Goal: Task Accomplishment & Management: Use online tool/utility

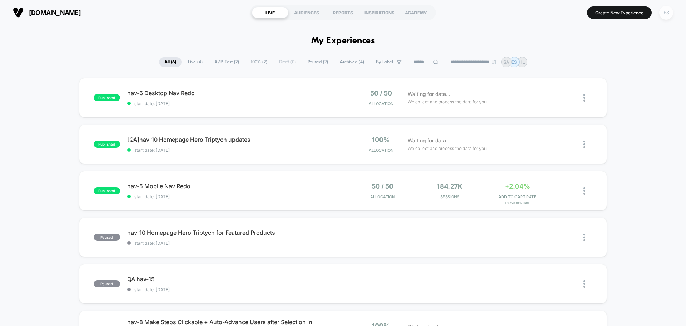
click at [668, 11] on div "ES" at bounding box center [666, 13] width 14 height 14
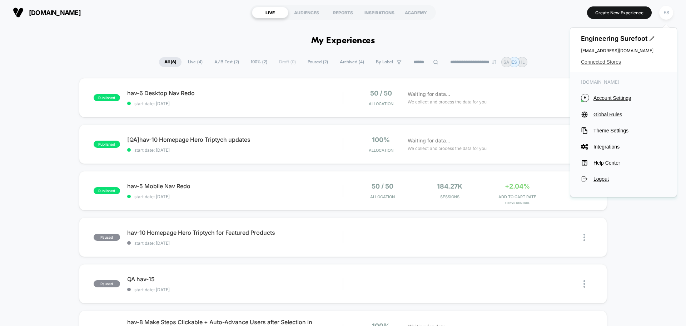
click at [615, 63] on span "Connected Stores" at bounding box center [623, 62] width 85 height 6
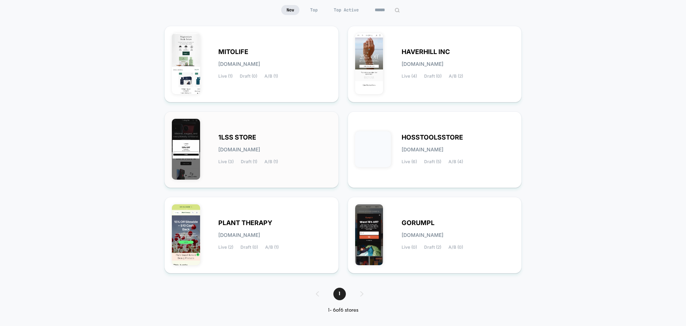
scroll to position [75, 0]
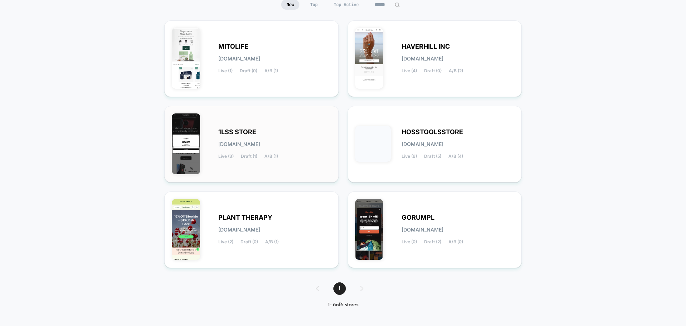
click at [252, 150] on div "1LSS STORE [DOMAIN_NAME] Live (3) Draft (1) A/B (1)" at bounding box center [274, 143] width 113 height 29
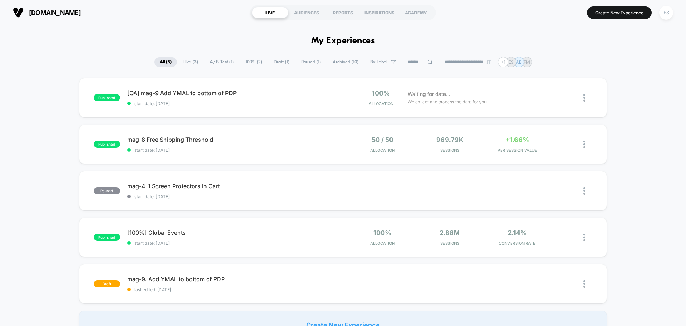
click at [627, 20] on section "Create New Experience ES" at bounding box center [566, 13] width 218 height 18
click at [628, 18] on button "Create New Experience" at bounding box center [619, 12] width 65 height 13
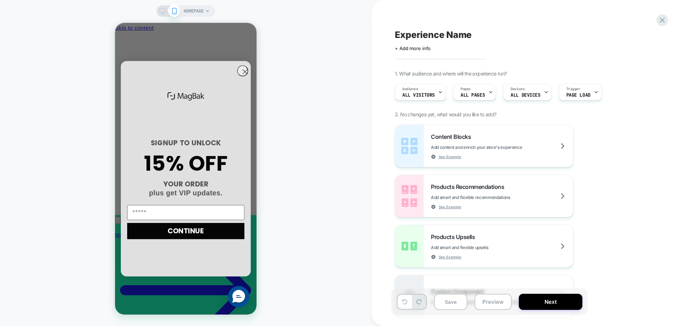
scroll to position [0, 102]
click at [415, 34] on span "Experience Name" at bounding box center [433, 34] width 77 height 11
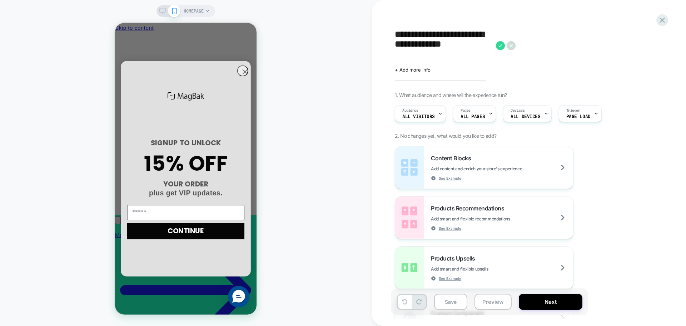
scroll to position [0, 0]
type textarea "**********"
click at [639, 47] on icon at bounding box center [640, 45] width 9 height 9
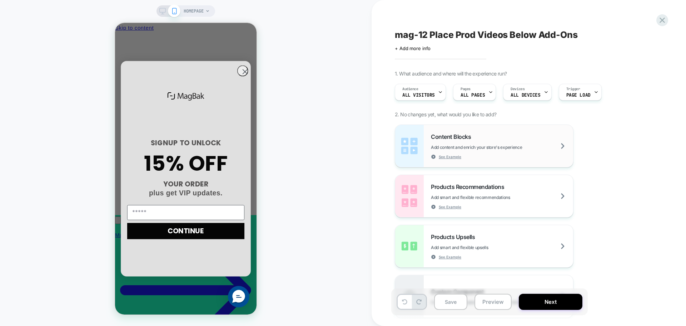
click at [546, 144] on div "Content Blocks Add content and enrich your store's experience See Example" at bounding box center [502, 146] width 142 height 26
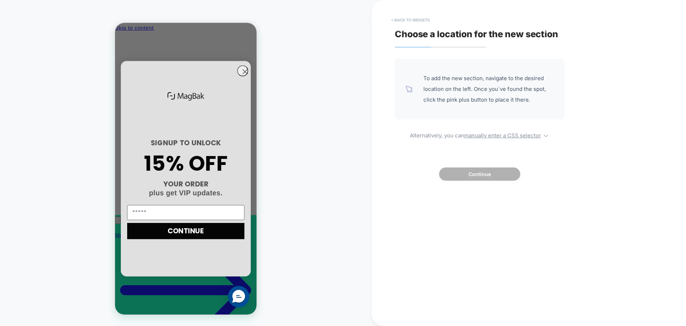
click at [413, 23] on button "< Back to widgets" at bounding box center [411, 19] width 46 height 11
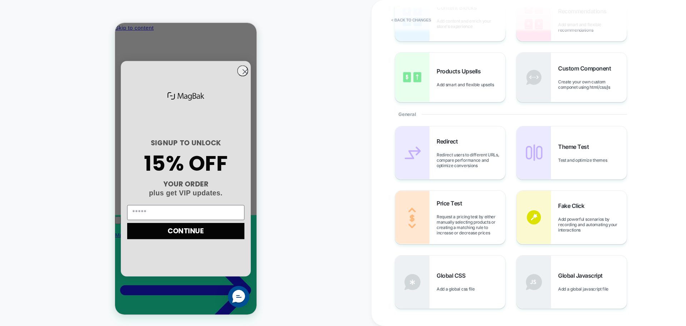
scroll to position [71, 0]
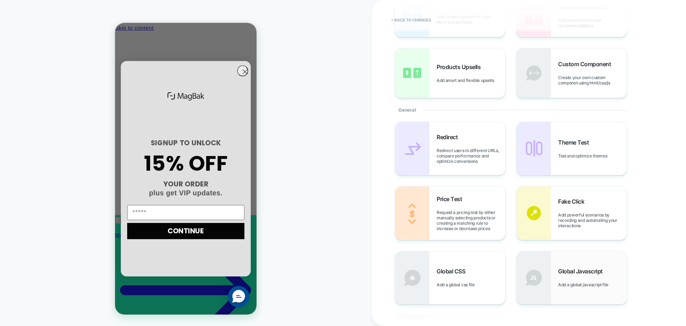
click at [580, 280] on div "Global Javascript Add a global javascript file" at bounding box center [592, 277] width 69 height 20
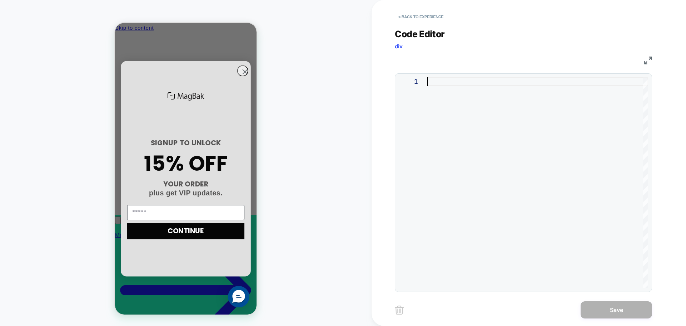
click at [543, 193] on div at bounding box center [537, 182] width 221 height 210
click at [467, 172] on div at bounding box center [537, 182] width 221 height 210
type textarea "**********"
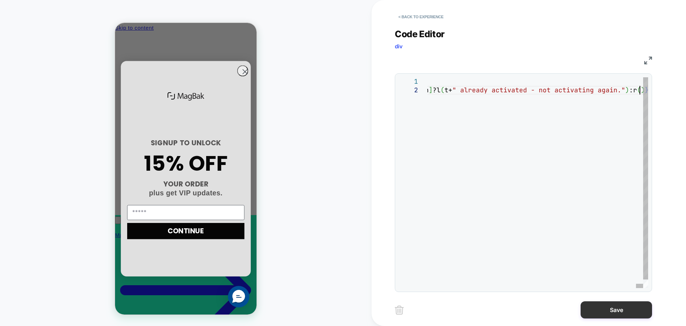
click at [613, 305] on button "Save" at bounding box center [616, 309] width 71 height 17
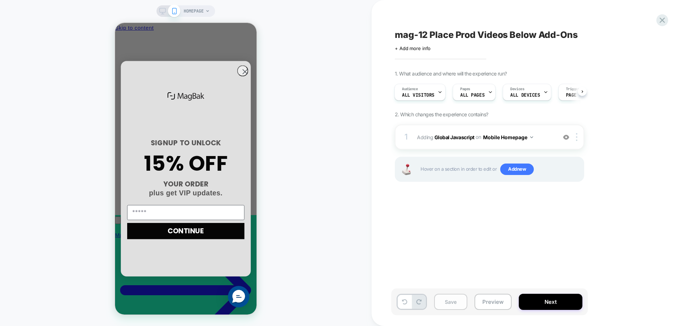
scroll to position [0, 102]
click at [464, 300] on button "Save" at bounding box center [450, 301] width 33 height 16
click at [546, 305] on button "Next" at bounding box center [551, 301] width 64 height 16
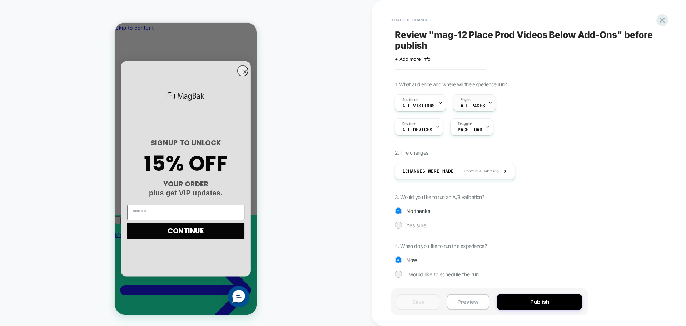
click at [470, 105] on span "ALL PAGES" at bounding box center [473, 105] width 24 height 5
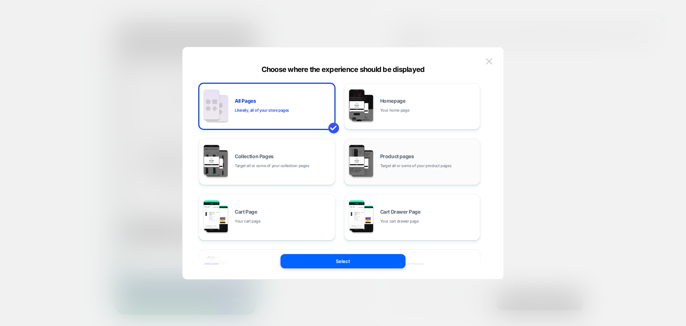
scroll to position [0, 0]
click at [427, 145] on div "Product pages Target all or some of your product pages" at bounding box center [412, 161] width 129 height 39
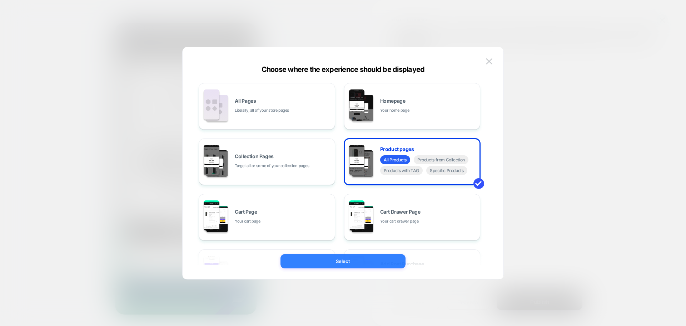
click at [379, 264] on button "Select" at bounding box center [343, 261] width 125 height 14
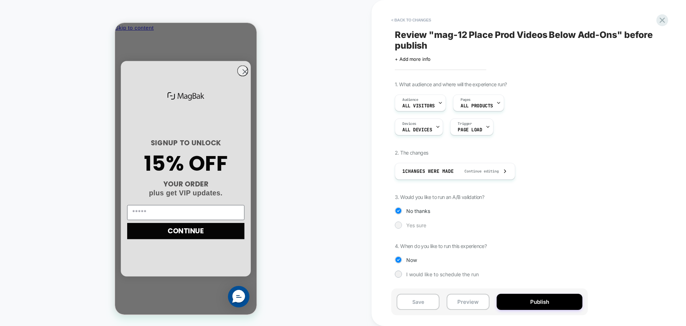
click at [404, 227] on div "Yes sure" at bounding box center [489, 224] width 189 height 7
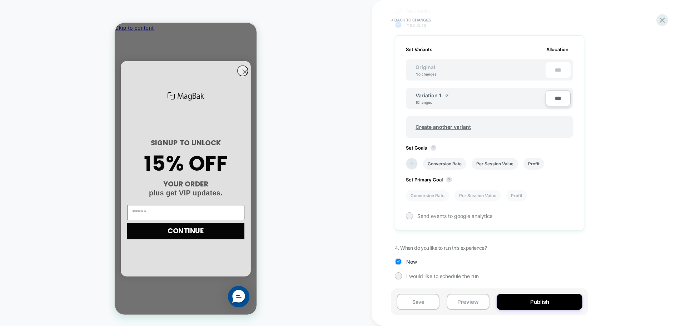
scroll to position [0, 102]
click at [446, 96] on img at bounding box center [447, 96] width 4 height 4
click at [446, 96] on input "**********" at bounding box center [442, 99] width 52 height 14
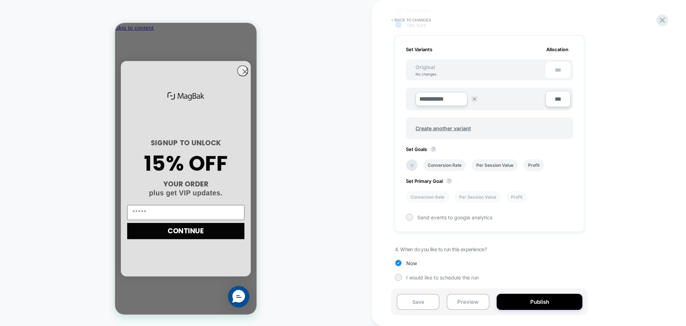
click at [446, 96] on input "**********" at bounding box center [442, 99] width 52 height 14
paste input "*"
paste input "*********"
type input "**********"
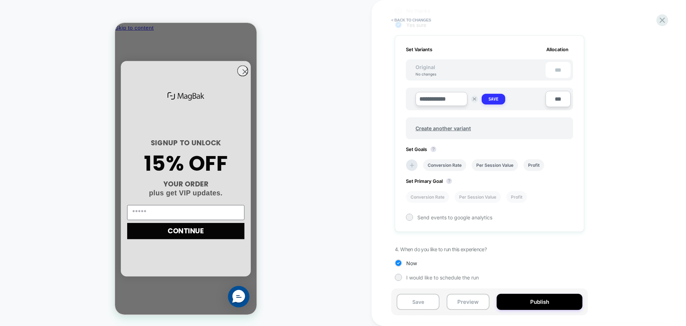
click at [496, 98] on strong "Save" at bounding box center [493, 99] width 10 height 6
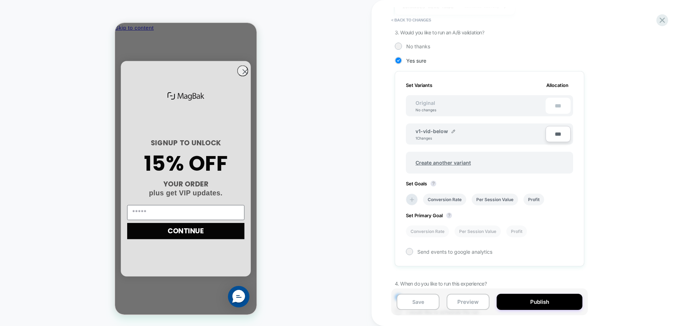
scroll to position [0, 0]
click at [446, 162] on span "Create another variant" at bounding box center [443, 162] width 70 height 17
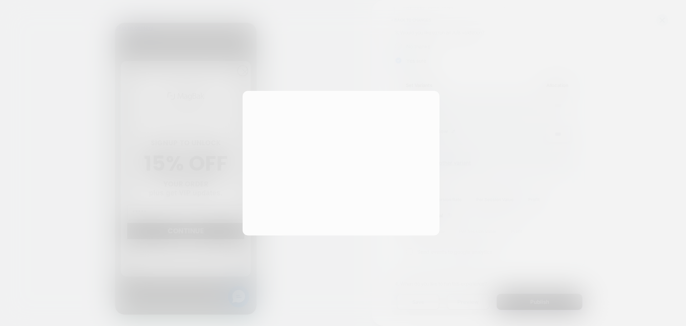
scroll to position [0, 102]
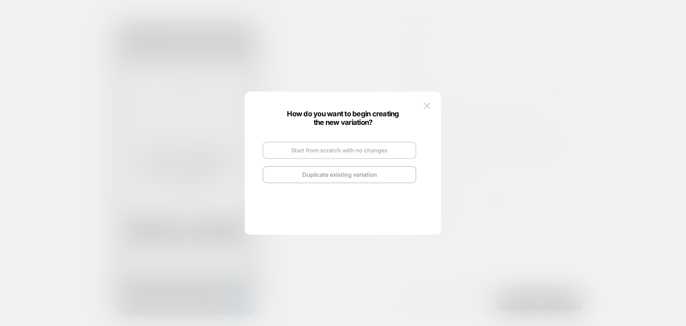
click at [339, 152] on button "Start from scratch with no changes" at bounding box center [340, 150] width 154 height 17
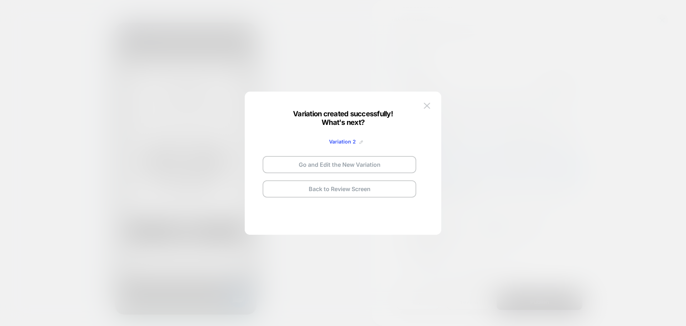
scroll to position [0, 0]
click at [359, 143] on img at bounding box center [361, 142] width 4 height 4
click at [326, 141] on input "**********" at bounding box center [331, 141] width 52 height 14
paste input
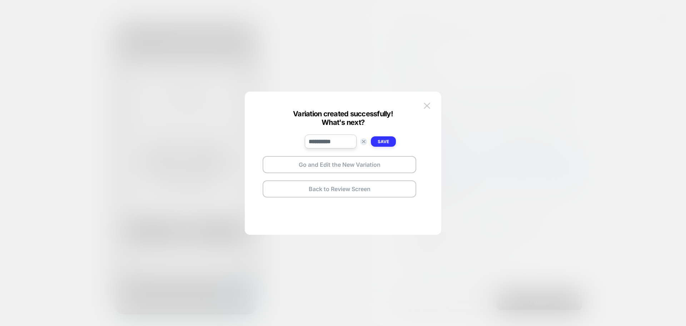
type input "**********"
click at [386, 145] on button "Save" at bounding box center [383, 141] width 25 height 10
click at [374, 167] on button "Go and Edit the New Variation" at bounding box center [340, 164] width 154 height 17
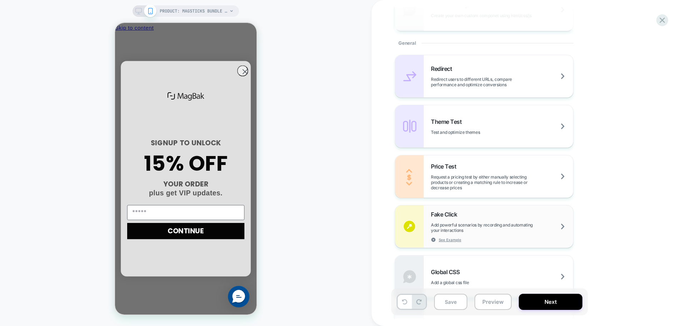
scroll to position [393, 0]
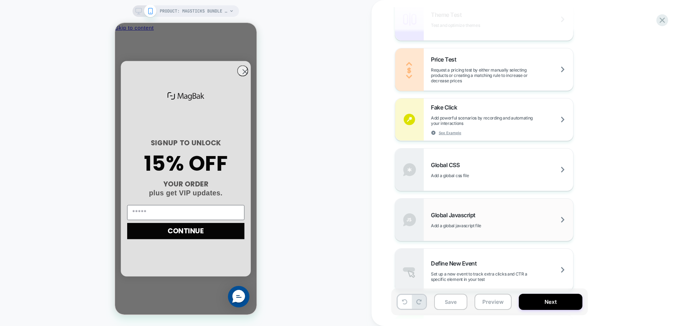
click at [473, 224] on span "Add a global javascript file" at bounding box center [474, 225] width 86 height 5
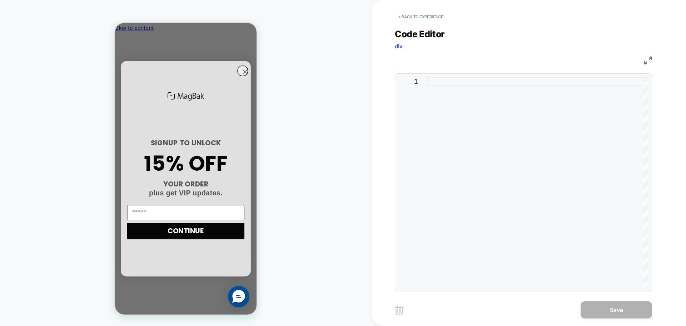
scroll to position [0, 102]
click at [512, 190] on div at bounding box center [537, 182] width 221 height 210
type textarea "**********"
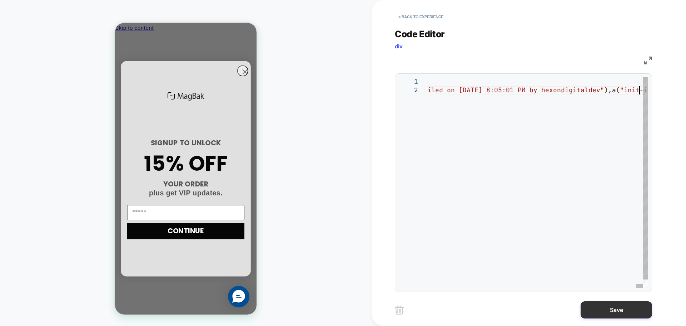
click at [612, 310] on button "Save" at bounding box center [616, 309] width 71 height 17
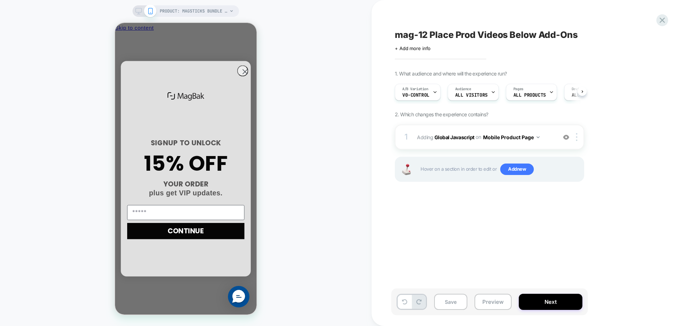
scroll to position [0, 0]
click at [442, 303] on button "Save" at bounding box center [450, 301] width 33 height 16
click at [537, 304] on button "Next" at bounding box center [551, 301] width 64 height 16
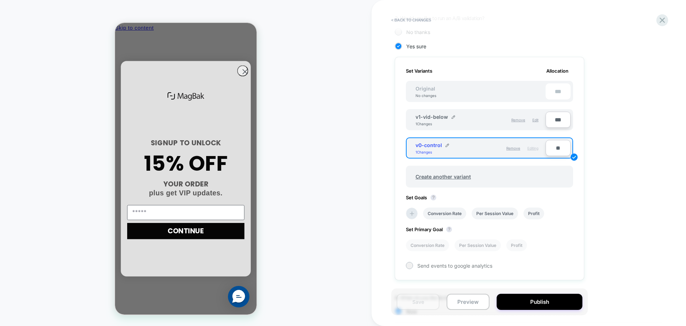
scroll to position [0, 0]
click at [559, 150] on input "**" at bounding box center [558, 148] width 25 height 16
type input "**"
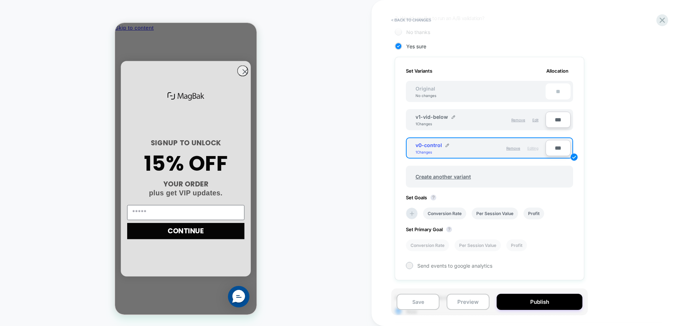
scroll to position [0, 102]
type input "***"
click at [431, 298] on button "Save" at bounding box center [418, 301] width 43 height 16
click at [538, 119] on span "Edit" at bounding box center [535, 120] width 6 height 4
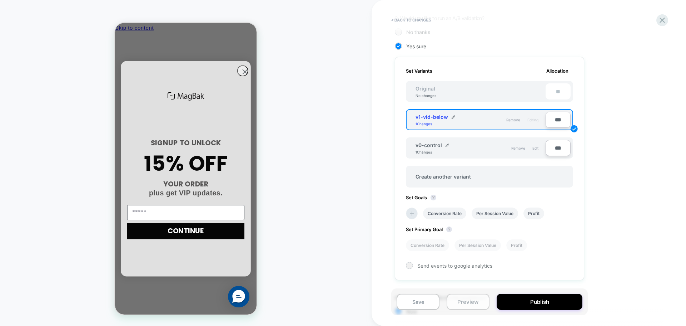
click at [469, 304] on button "Preview" at bounding box center [468, 301] width 43 height 16
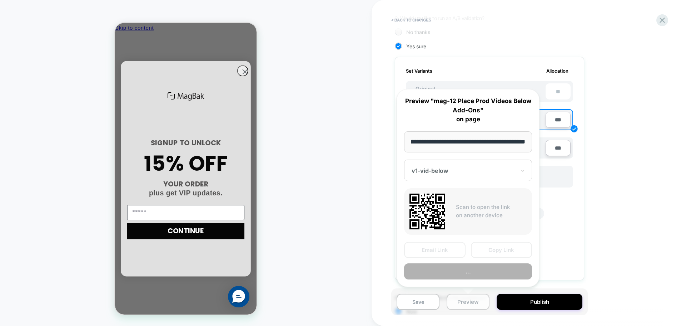
scroll to position [0, 102]
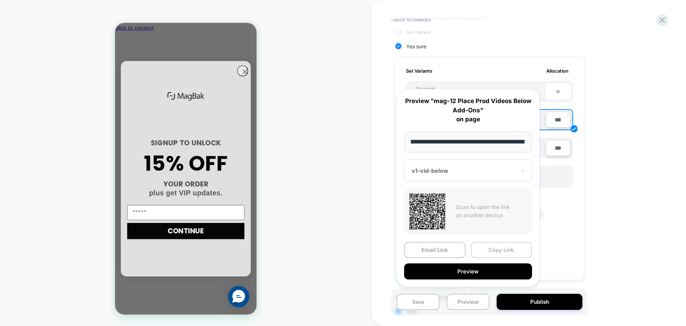
click at [503, 252] on button "Copy Link" at bounding box center [501, 250] width 61 height 16
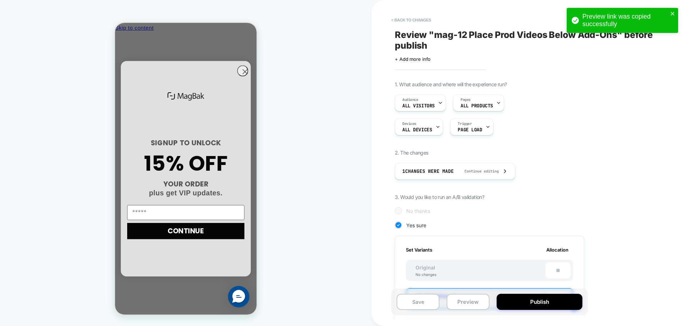
scroll to position [0, 0]
click at [412, 22] on button "< Back to changes" at bounding box center [411, 19] width 47 height 11
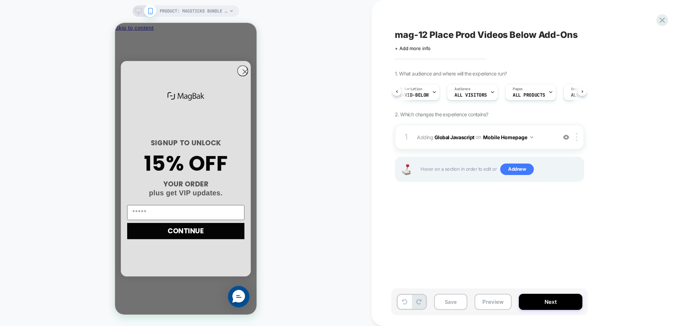
scroll to position [0, 3]
click at [483, 98] on div "Audience All Visitors" at bounding box center [474, 92] width 47 height 16
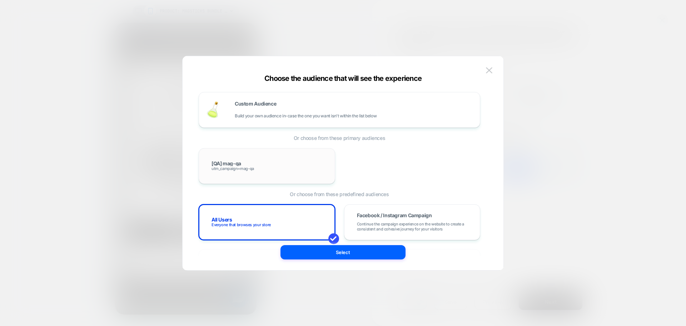
scroll to position [0, 102]
click at [291, 110] on div "Custom Audience Build your own audience in-case the one you want isn't within t…" at bounding box center [354, 109] width 238 height 17
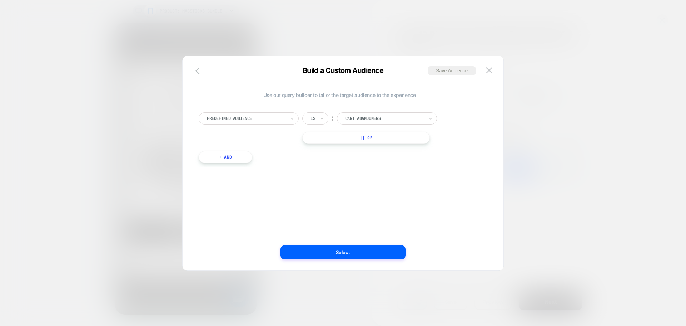
scroll to position [0, 0]
click at [264, 122] on div "Predefined Audience" at bounding box center [246, 118] width 80 height 8
type input "**"
click at [234, 195] on div "UTM Campaign" at bounding box center [252, 194] width 93 height 11
click at [355, 119] on input at bounding box center [381, 118] width 89 height 12
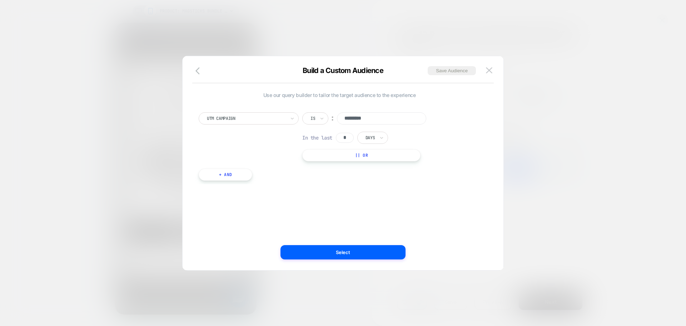
scroll to position [0, 102]
type input "*********"
click at [363, 249] on button "Select" at bounding box center [343, 252] width 125 height 14
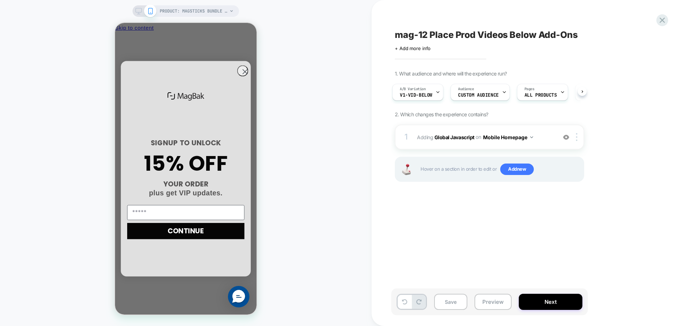
scroll to position [0, 0]
click at [451, 304] on button "Save" at bounding box center [450, 301] width 33 height 16
click at [478, 38] on span "mag-12 Place Prod Videos Below Add-Ons" at bounding box center [486, 34] width 183 height 11
type textarea "**********"
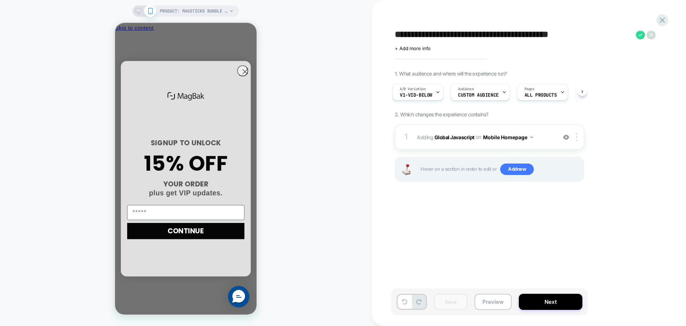
click at [542, 249] on div "**********" at bounding box center [525, 162] width 268 height 311
drag, startPoint x: 545, startPoint y: 312, endPoint x: 549, endPoint y: 304, distance: 9.8
click at [546, 310] on div "Save Preview Next" at bounding box center [489, 301] width 197 height 27
click at [549, 304] on button "Next" at bounding box center [551, 301] width 64 height 16
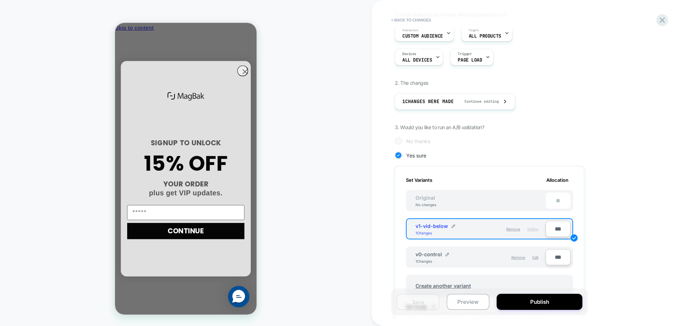
scroll to position [179, 0]
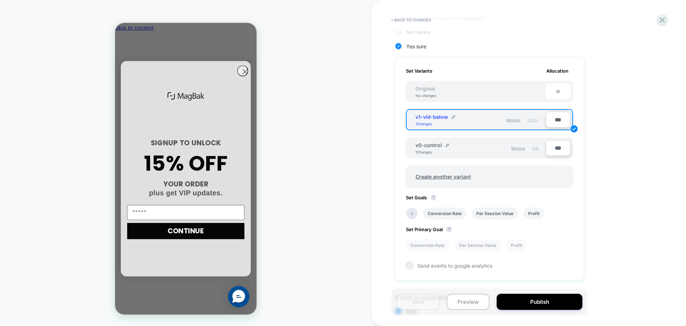
click at [537, 150] on div "Edit" at bounding box center [535, 148] width 6 height 12
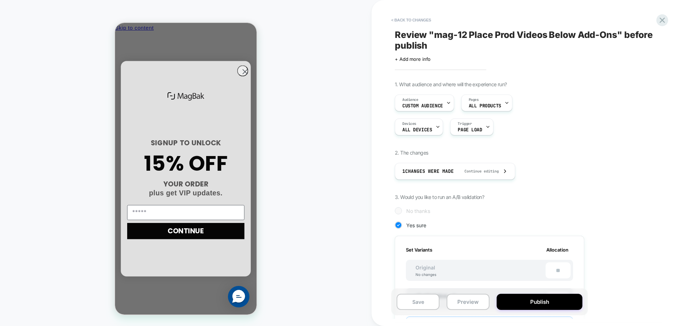
scroll to position [0, 102]
click at [413, 18] on button "< Back to changes" at bounding box center [411, 19] width 47 height 11
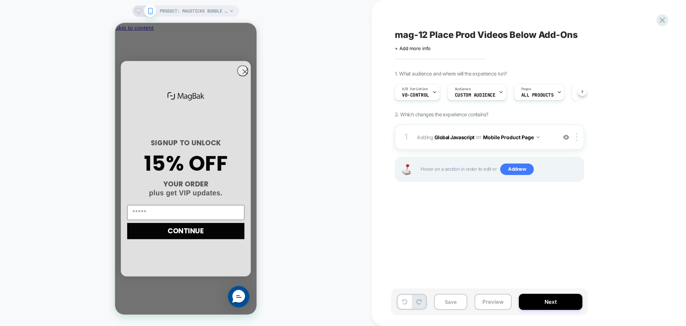
scroll to position [0, 0]
click at [567, 305] on button "Next" at bounding box center [551, 301] width 64 height 16
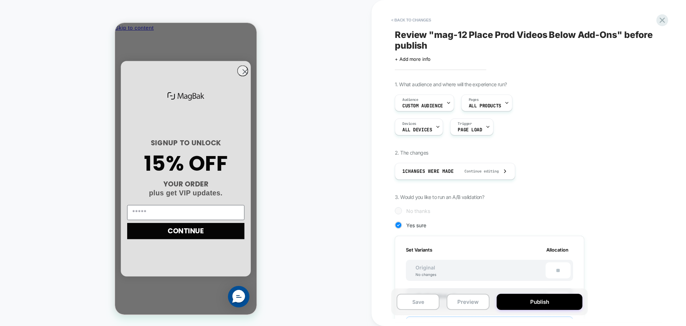
scroll to position [143, 0]
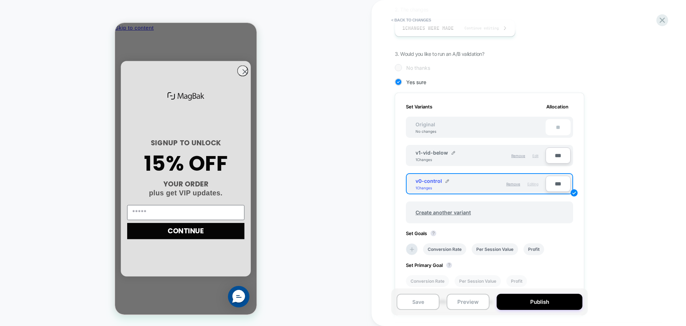
click at [534, 158] on div "Edit" at bounding box center [535, 155] width 6 height 12
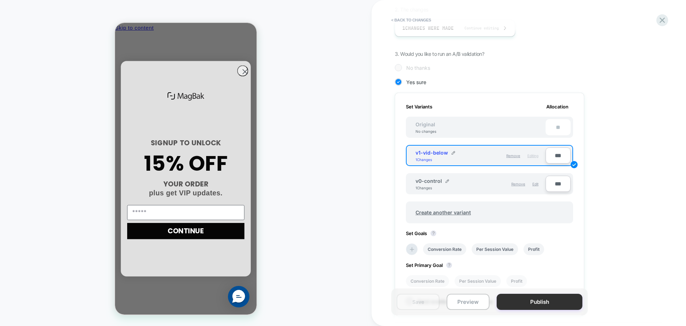
scroll to position [0, 0]
click at [543, 298] on button "Publish" at bounding box center [540, 301] width 86 height 16
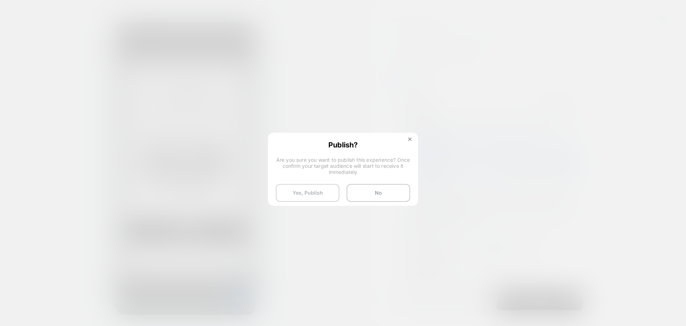
click at [298, 190] on button "Yes, Publish" at bounding box center [308, 193] width 64 height 18
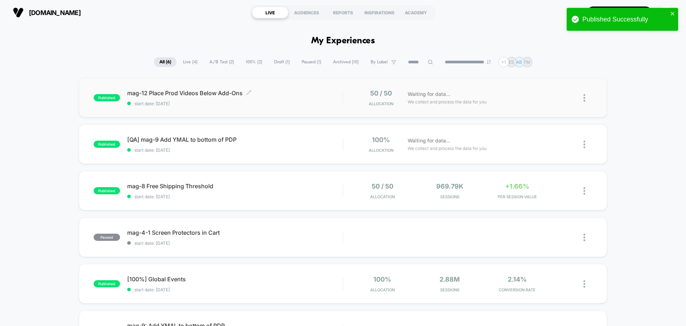
click at [216, 94] on span "mag-12 Place Prod Videos Below Add-Ons Click to edit experience details" at bounding box center [234, 92] width 215 height 7
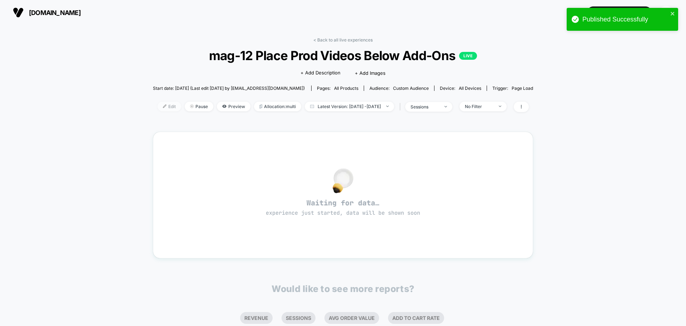
click at [163, 105] on img at bounding box center [165, 106] width 4 height 4
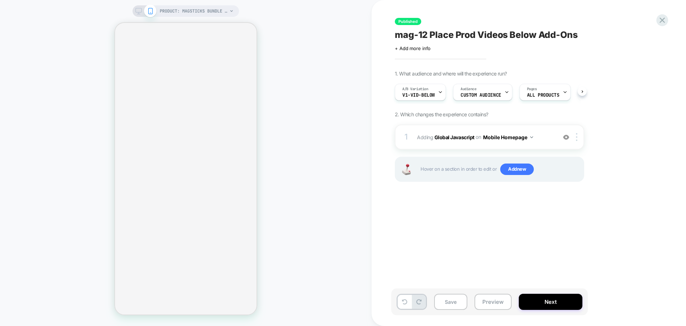
scroll to position [0, 0]
click at [486, 97] on span "Custom Audience" at bounding box center [480, 95] width 41 height 5
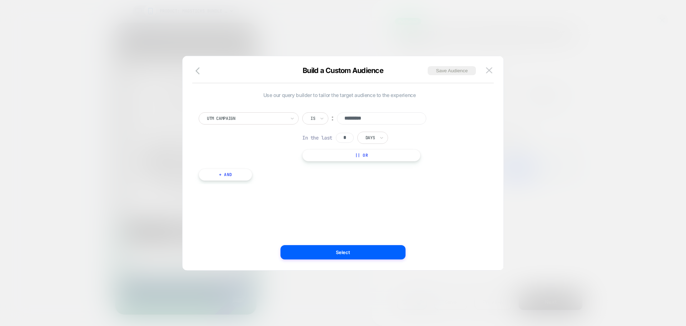
scroll to position [0, 102]
click at [201, 74] on icon "button" at bounding box center [199, 70] width 9 height 9
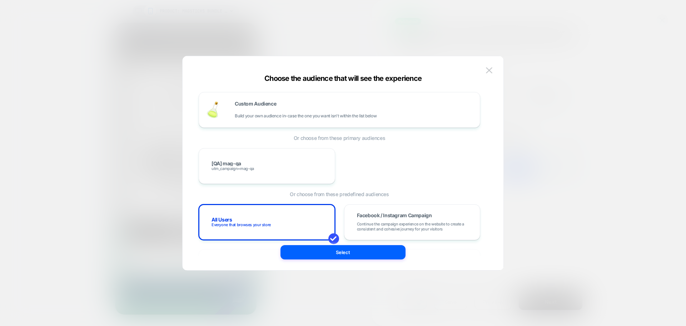
scroll to position [0, 0]
click at [491, 70] on img at bounding box center [489, 70] width 6 height 6
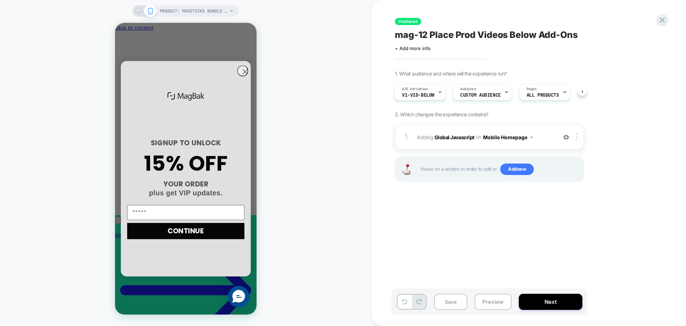
scroll to position [0, 102]
click at [498, 301] on button "Preview" at bounding box center [493, 301] width 37 height 16
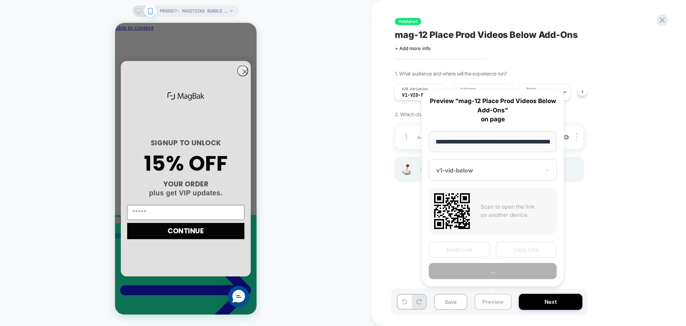
scroll to position [0, 101]
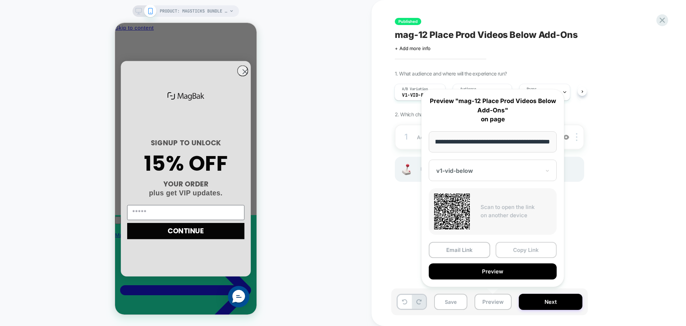
click at [519, 248] on button "Copy Link" at bounding box center [526, 250] width 61 height 16
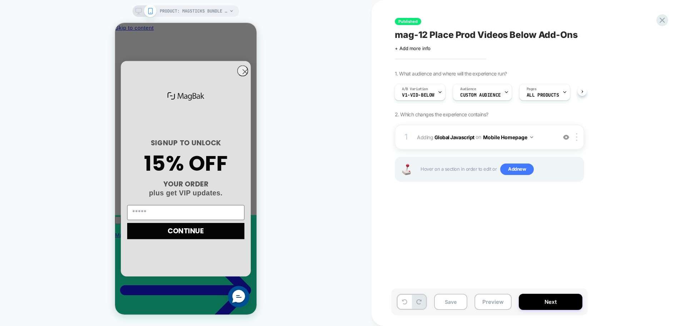
scroll to position [0, 102]
click at [472, 94] on span "Custom Audience" at bounding box center [480, 95] width 41 height 5
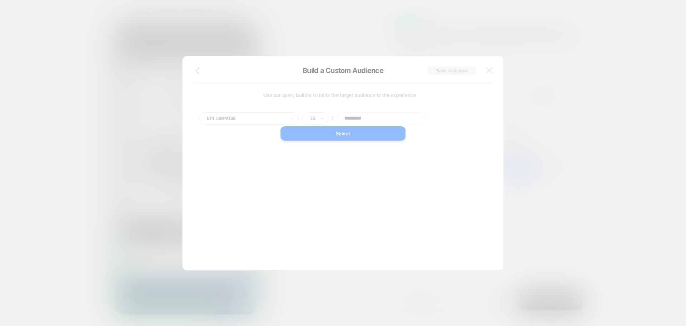
scroll to position [0, 0]
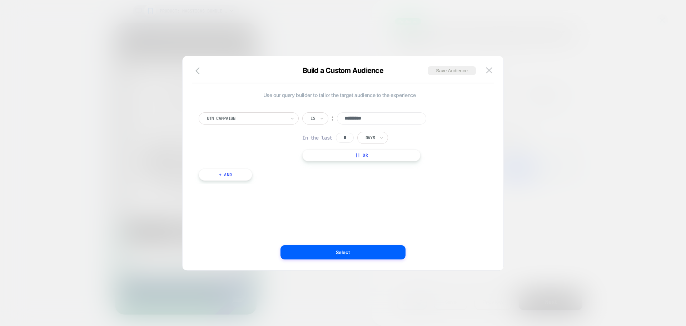
click at [360, 121] on input "*********" at bounding box center [381, 118] width 89 height 12
click at [608, 169] on div at bounding box center [343, 163] width 686 height 326
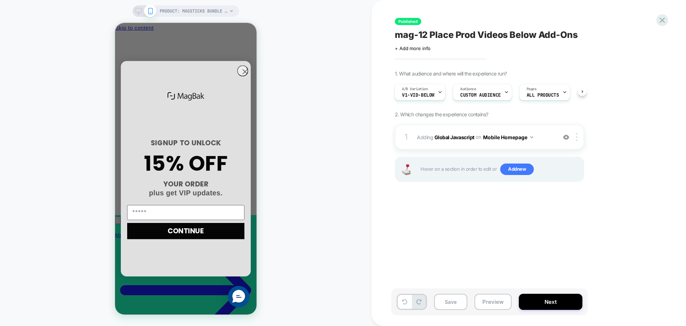
scroll to position [0, 102]
click at [522, 140] on button "Mobile Homepage" at bounding box center [508, 137] width 50 height 10
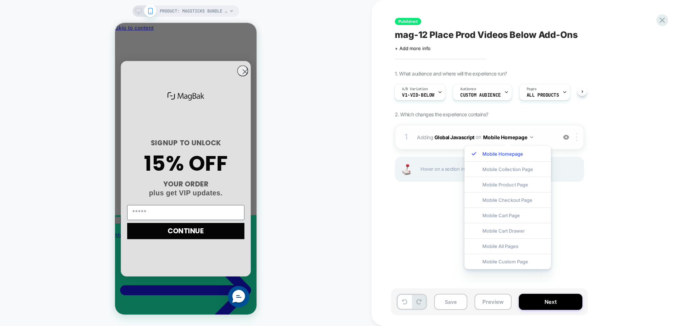
click at [572, 139] on div at bounding box center [578, 137] width 12 height 8
click at [648, 175] on div "1. What audience and where will the experience run? A/B Variation v1-vid-below …" at bounding box center [525, 134] width 261 height 129
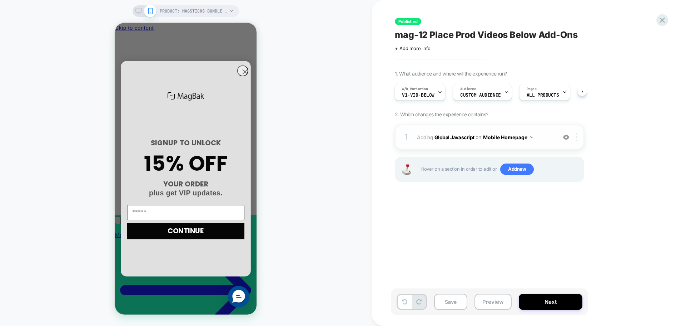
click at [573, 134] on div at bounding box center [578, 137] width 12 height 8
click at [589, 173] on div "Target All Devices" at bounding box center [578, 174] width 64 height 20
click at [514, 138] on button "All Devices Homepage" at bounding box center [513, 137] width 60 height 10
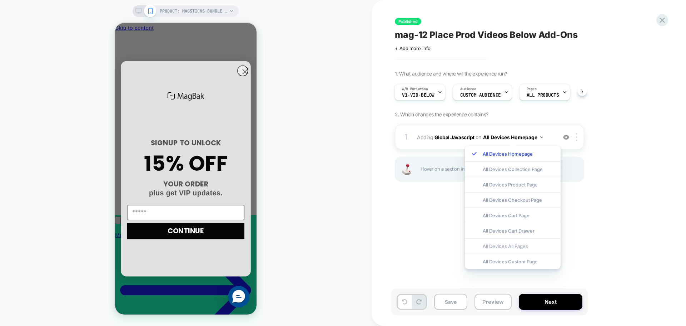
scroll to position [0, 102]
click at [504, 242] on div "All Devices All Pages" at bounding box center [513, 245] width 96 height 15
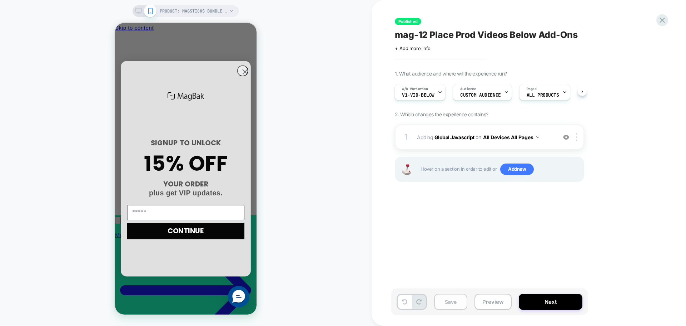
click at [456, 307] on button "Save" at bounding box center [450, 301] width 33 height 16
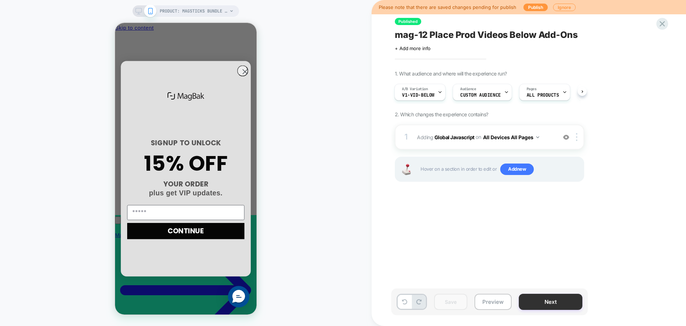
scroll to position [0, 0]
click at [562, 306] on button "Next" at bounding box center [551, 301] width 64 height 16
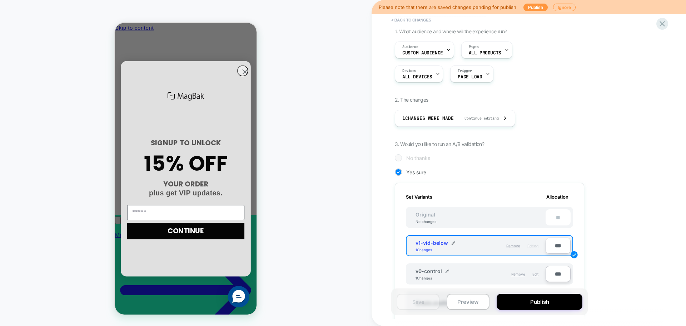
scroll to position [107, 0]
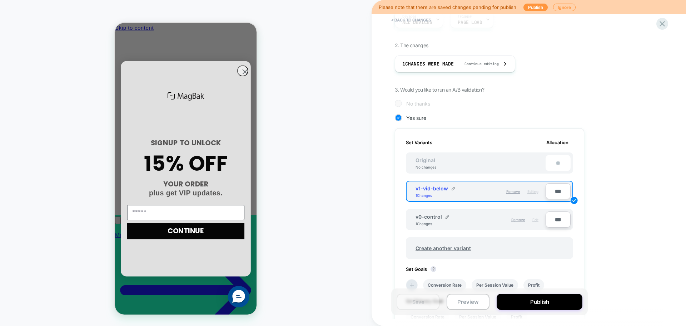
click at [537, 221] on span "Edit" at bounding box center [535, 219] width 6 height 4
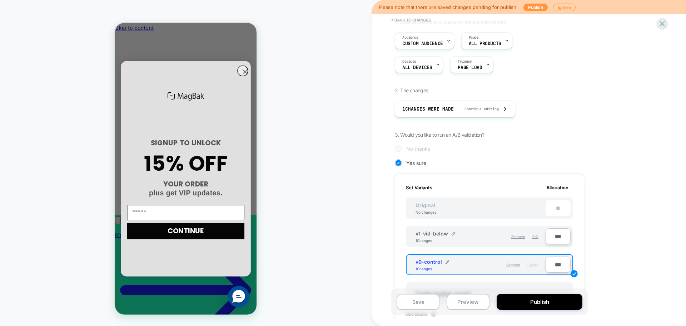
scroll to position [0, 0]
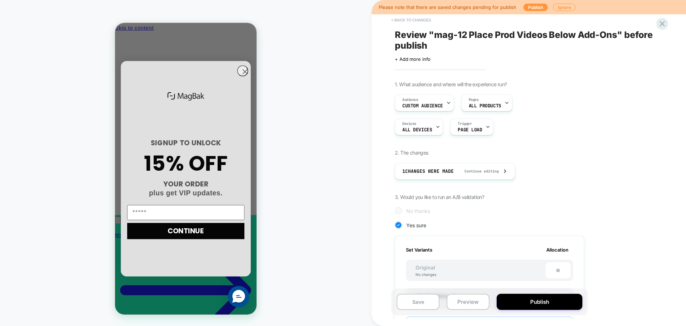
click at [416, 22] on button "< Back to changes" at bounding box center [411, 19] width 47 height 11
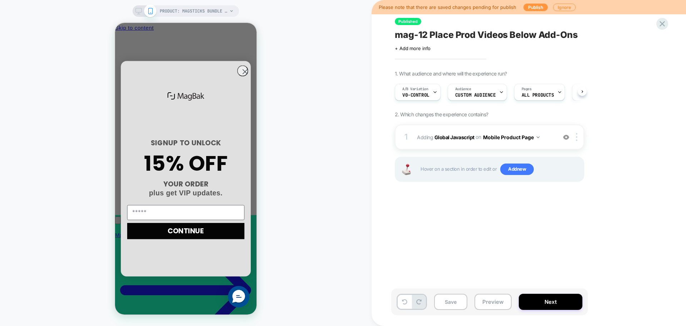
scroll to position [0, 0]
click at [506, 139] on button "Mobile Product Page" at bounding box center [511, 137] width 56 height 10
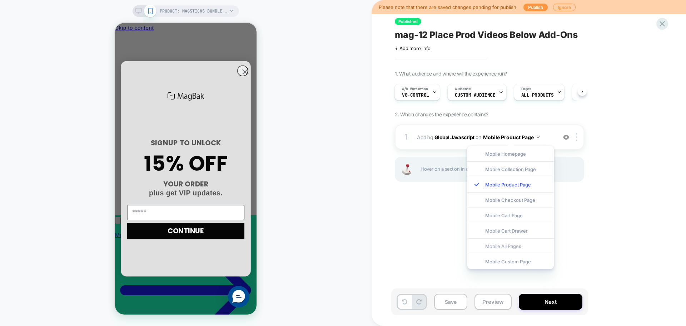
click at [515, 244] on div "Mobile All Pages" at bounding box center [510, 245] width 86 height 15
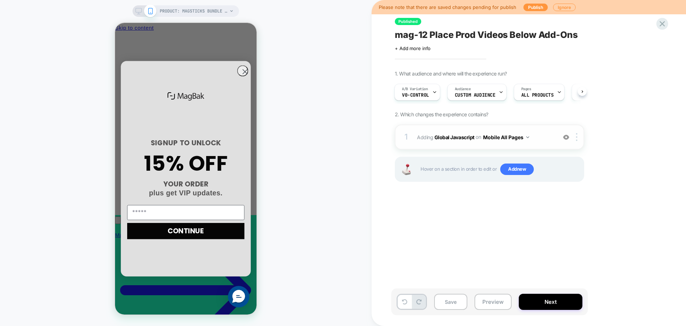
click at [573, 141] on div "1 Adding Global Javascript on Mobile All Pages Add Before Add After Copy to Des…" at bounding box center [489, 136] width 189 height 25
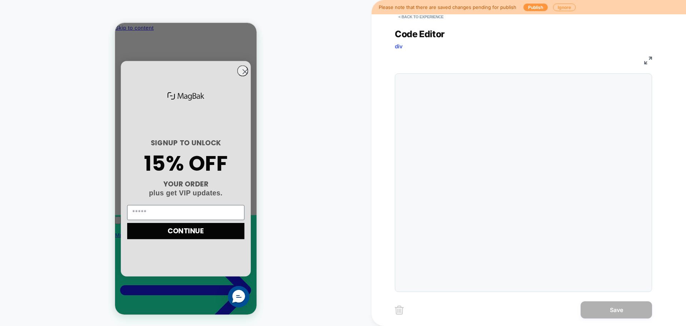
scroll to position [0, 102]
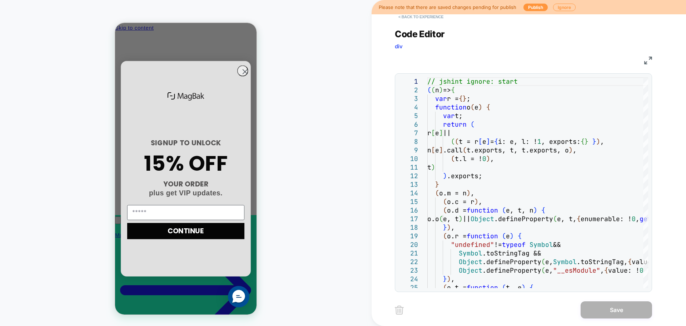
click at [411, 15] on button "< Back to experience" at bounding box center [421, 16] width 52 height 11
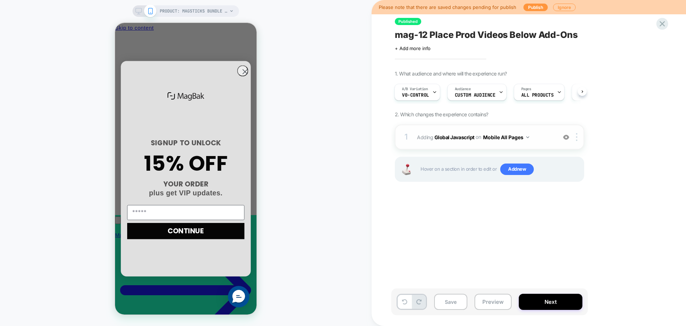
scroll to position [0, 0]
click at [580, 142] on div "1 Adding Global Javascript on Mobile All Pages Add Before Add After Copy to Des…" at bounding box center [489, 136] width 189 height 25
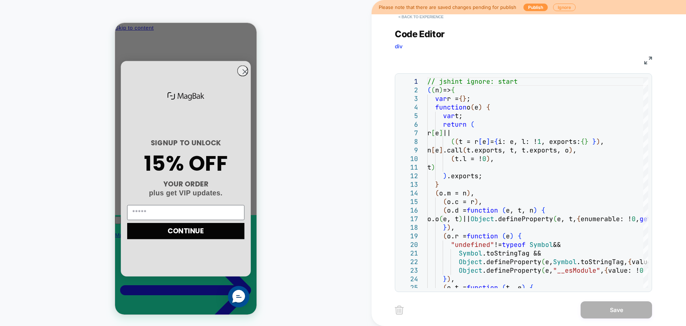
click at [434, 18] on button "< Back to experience" at bounding box center [421, 16] width 52 height 11
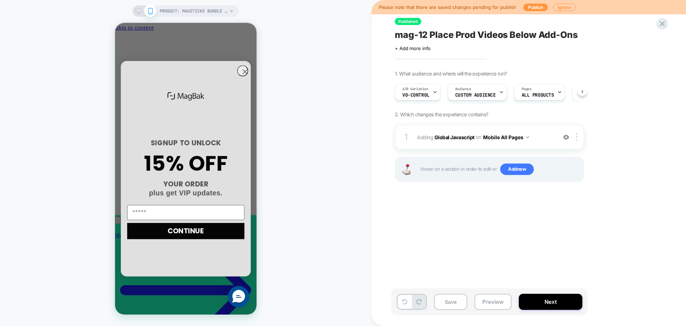
scroll to position [0, 0]
click at [575, 138] on div at bounding box center [578, 137] width 12 height 8
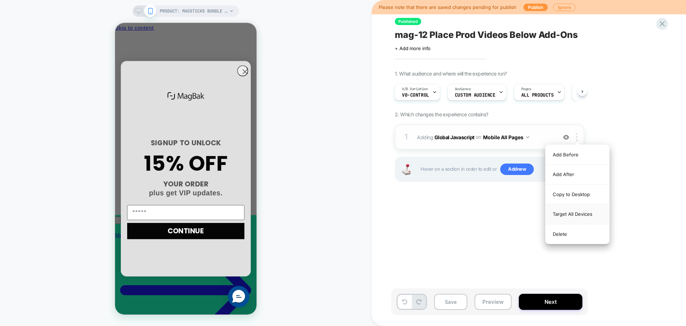
click at [586, 220] on div "Target All Devices" at bounding box center [578, 214] width 64 height 20
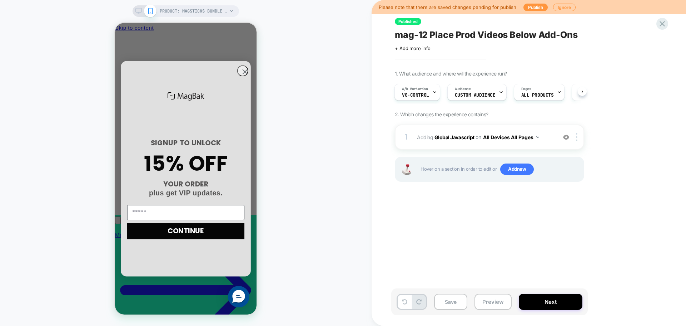
scroll to position [0, 0]
click at [552, 302] on button "Next" at bounding box center [551, 301] width 64 height 16
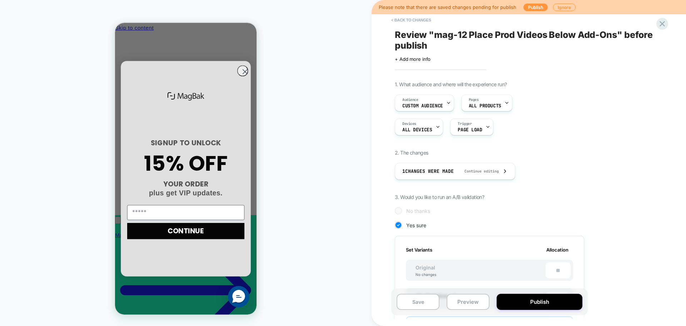
click at [552, 302] on button "Publish" at bounding box center [540, 301] width 86 height 16
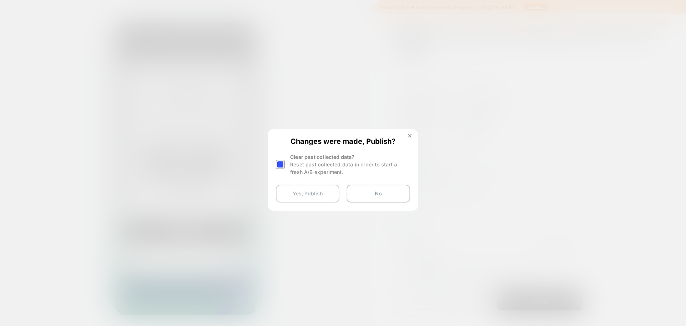
scroll to position [0, 102]
click at [333, 198] on button "Yes, Publish" at bounding box center [308, 193] width 64 height 18
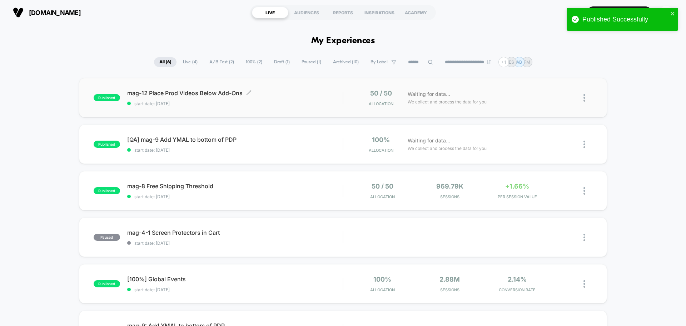
click at [200, 94] on span "mag-12 Place Prod Videos Below Add-Ons Click to edit experience details" at bounding box center [234, 92] width 215 height 7
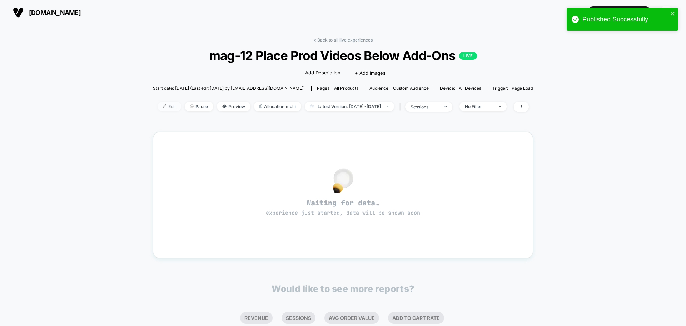
click at [164, 106] on span "Edit" at bounding box center [170, 106] width 24 height 10
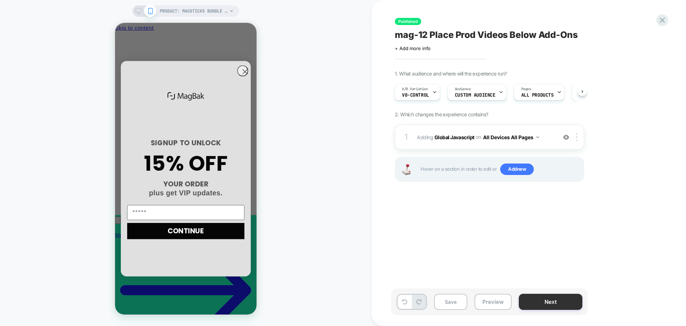
click at [545, 295] on button "Next" at bounding box center [551, 301] width 64 height 16
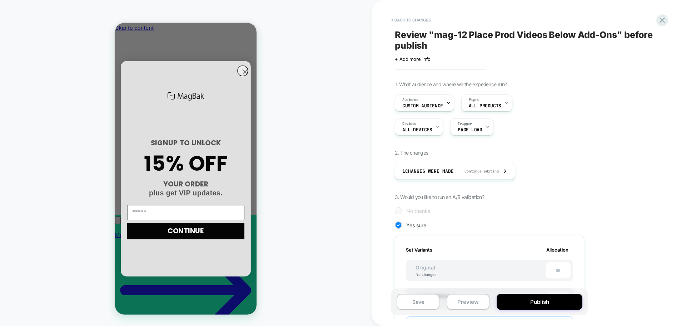
scroll to position [143, 0]
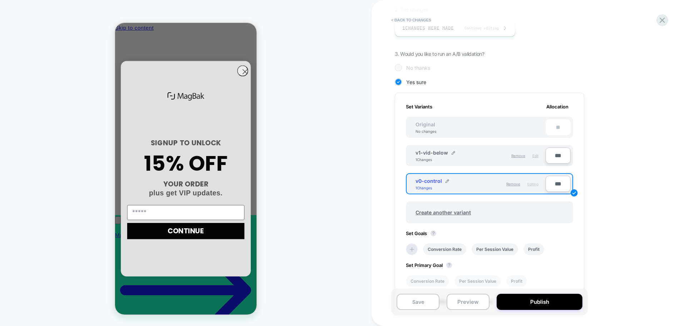
click at [536, 154] on span "Edit" at bounding box center [535, 155] width 6 height 4
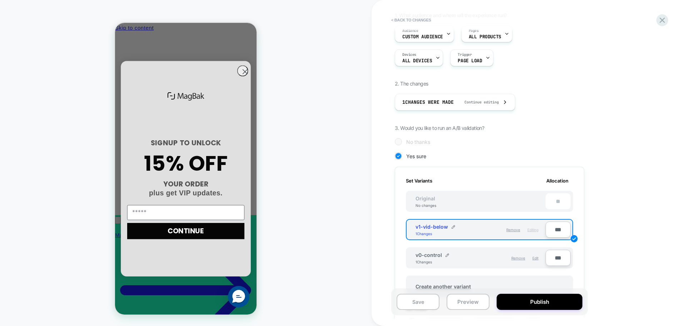
scroll to position [0, 0]
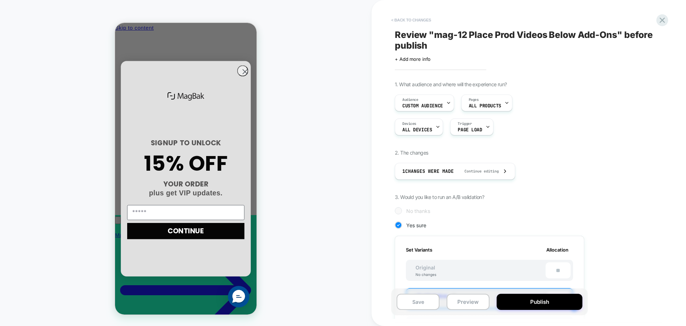
click at [418, 19] on button "< Back to changes" at bounding box center [411, 19] width 47 height 11
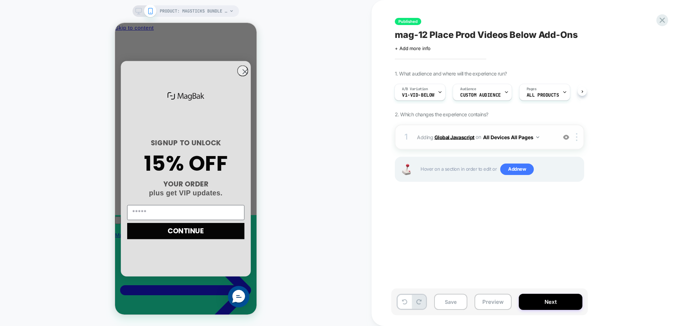
scroll to position [0, 102]
click at [460, 137] on b "Global Javascript" at bounding box center [455, 137] width 40 height 6
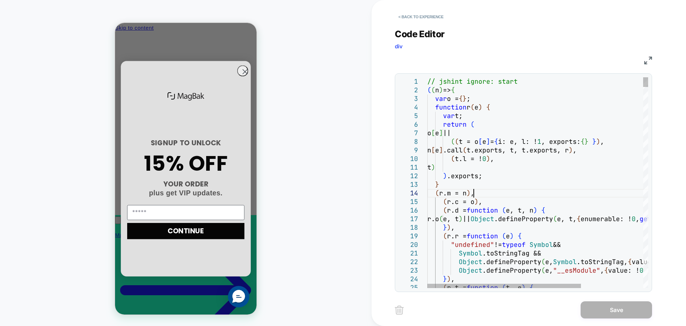
scroll to position [0, 0]
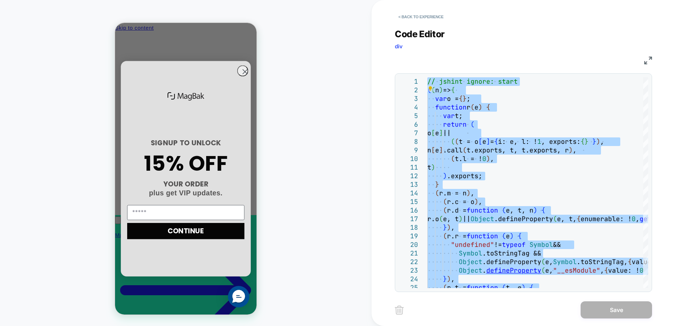
type textarea "**********"
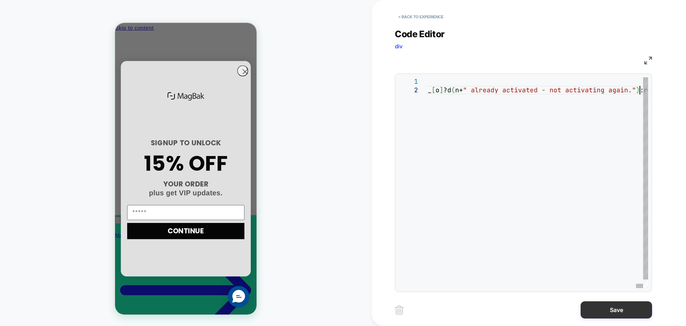
click at [618, 314] on button "Save" at bounding box center [616, 309] width 71 height 17
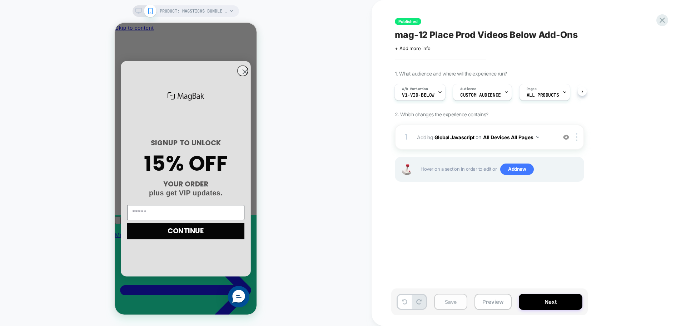
click at [446, 300] on button "Save" at bounding box center [450, 301] width 33 height 16
click at [461, 142] on span "Adding Global Javascript on All Devices All Pages" at bounding box center [485, 137] width 136 height 10
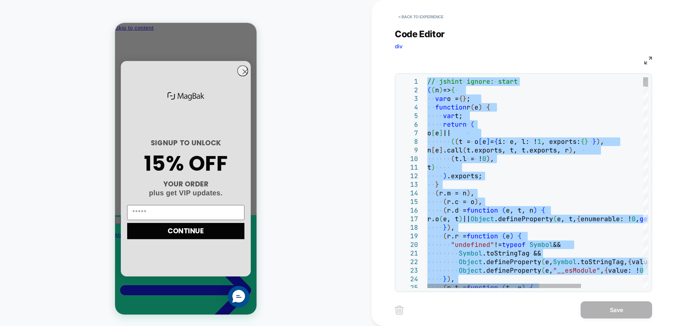
scroll to position [0, 0]
type textarea "**********"
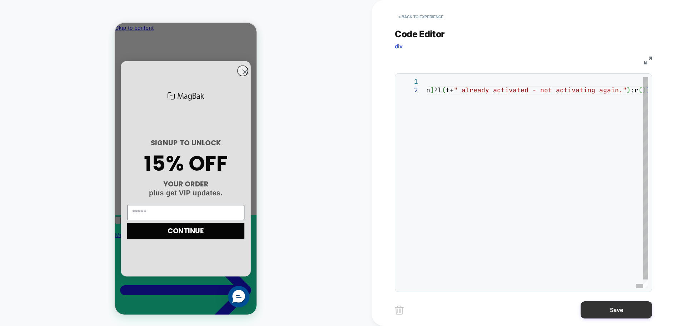
click at [589, 306] on button "Save" at bounding box center [616, 309] width 71 height 17
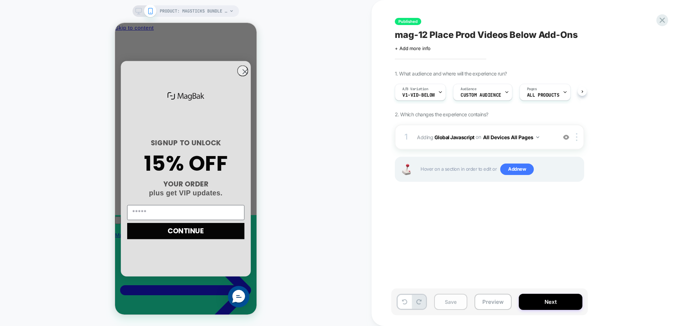
scroll to position [0, 0]
click at [454, 303] on button "Save" at bounding box center [450, 301] width 33 height 16
click at [548, 309] on button "Next" at bounding box center [551, 301] width 64 height 16
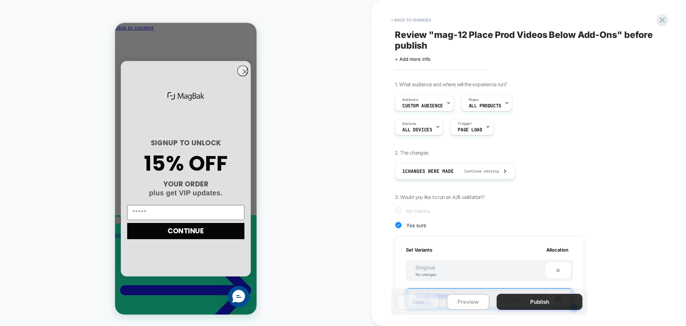
click at [551, 304] on button "Publish" at bounding box center [540, 301] width 86 height 16
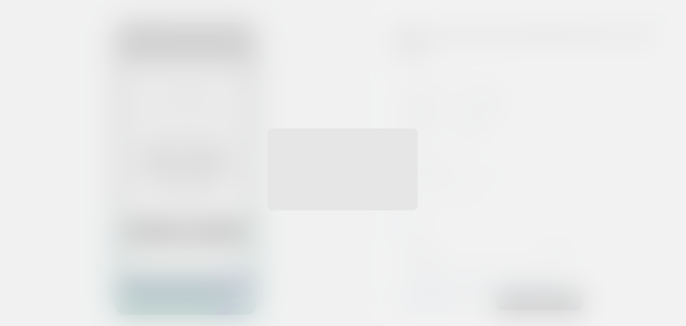
scroll to position [0, 0]
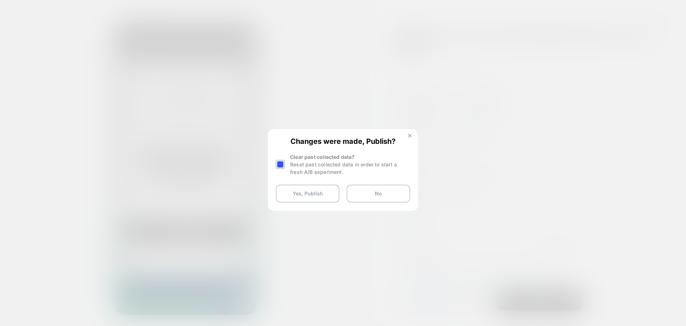
click at [410, 137] on button at bounding box center [410, 136] width 8 height 6
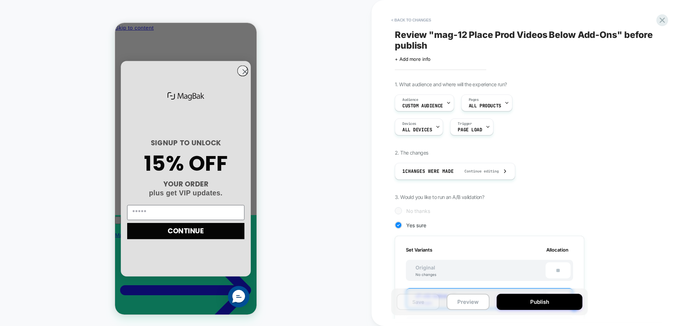
scroll to position [0, 102]
click at [538, 295] on button "Publish" at bounding box center [540, 301] width 86 height 16
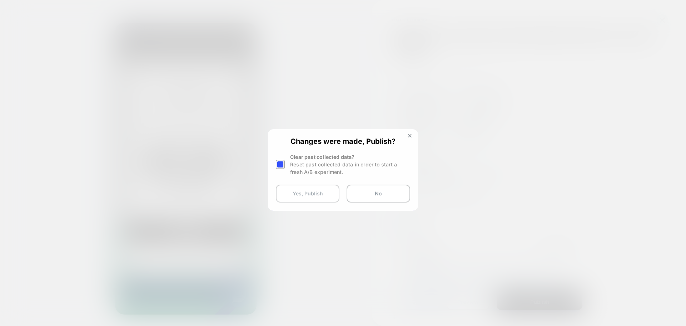
click at [309, 199] on button "Yes, Publish" at bounding box center [308, 193] width 64 height 18
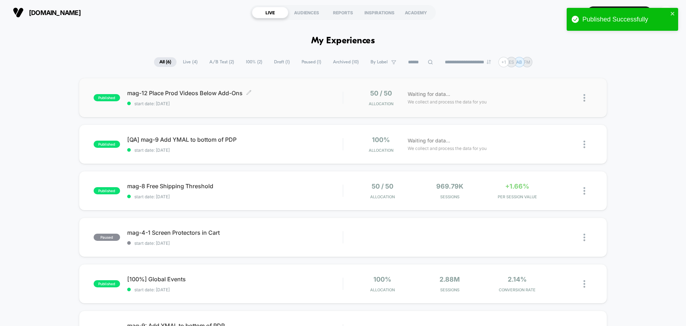
click at [194, 93] on span "mag-12 Place Prod Videos Below Add-Ons Click to edit experience details" at bounding box center [234, 92] width 215 height 7
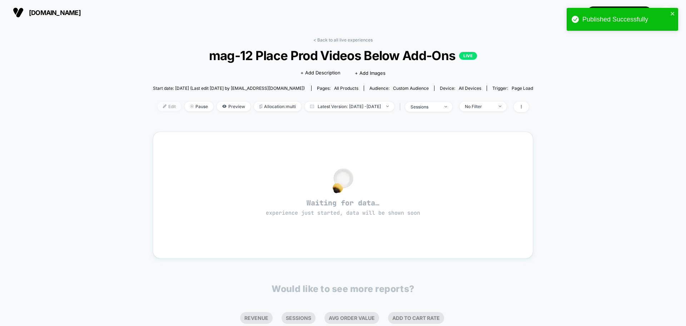
click at [158, 109] on span "Edit" at bounding box center [170, 106] width 24 height 10
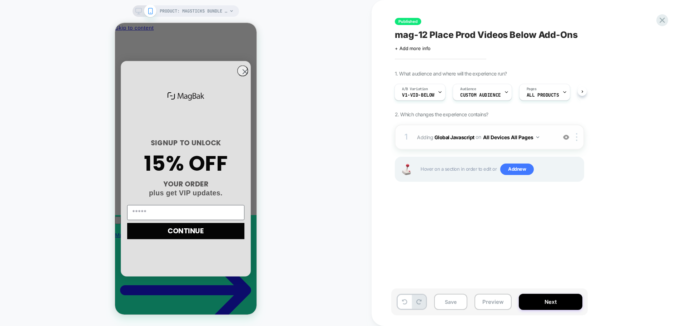
scroll to position [0, 102]
click at [443, 133] on span "Adding Global Javascript on All Devices All Pages" at bounding box center [485, 137] width 136 height 10
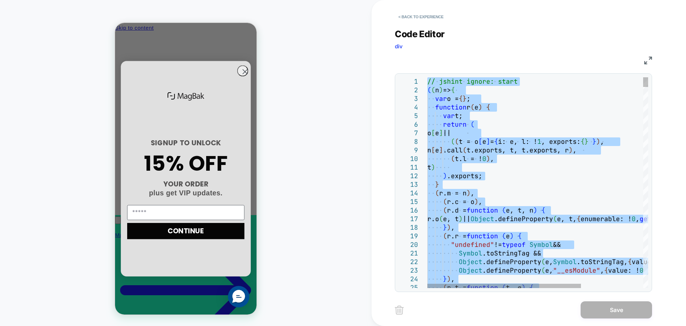
type textarea "**********"
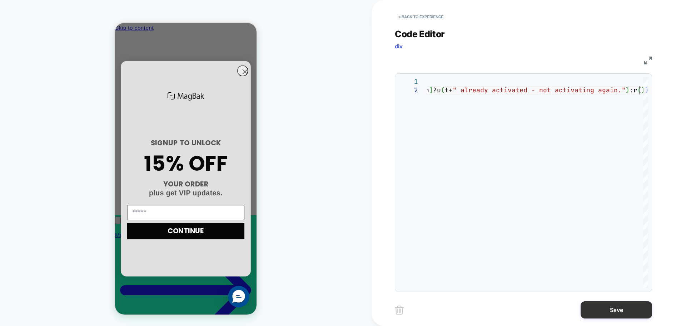
click at [604, 308] on button "Save" at bounding box center [616, 309] width 71 height 17
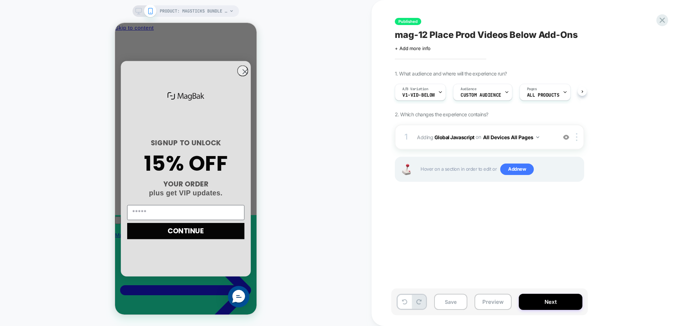
scroll to position [0, 0]
click at [453, 307] on button "Save" at bounding box center [450, 301] width 33 height 16
click at [485, 303] on button "Preview" at bounding box center [493, 301] width 37 height 16
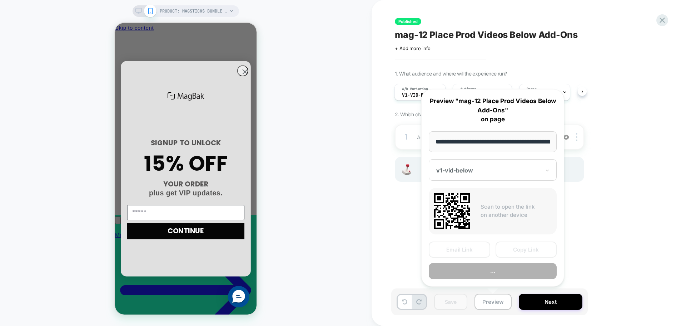
scroll to position [0, 101]
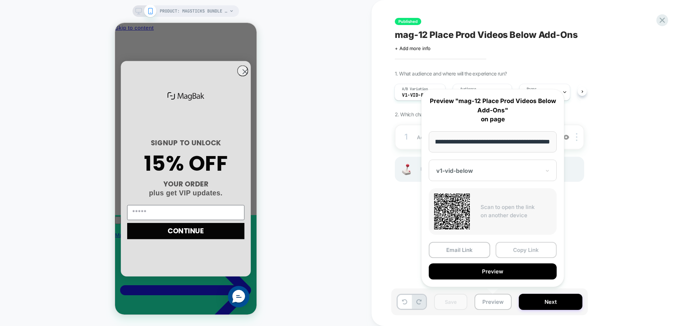
click at [522, 248] on button "Copy Link" at bounding box center [526, 250] width 61 height 16
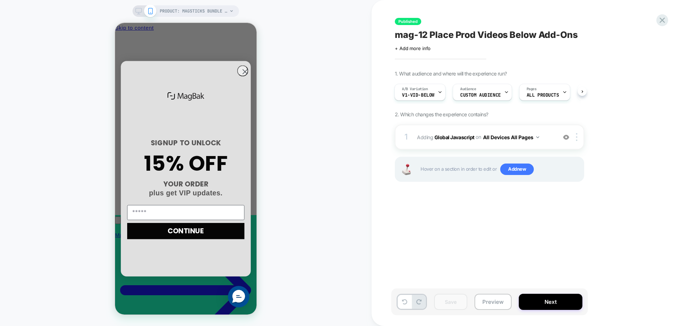
scroll to position [0, 0]
click at [496, 308] on button "Preview" at bounding box center [493, 301] width 37 height 16
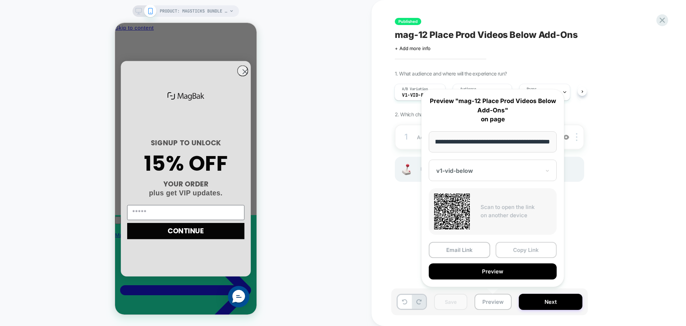
scroll to position [0, 102]
click at [541, 256] on button "Copy Link" at bounding box center [526, 250] width 61 height 16
